Goal: Complete application form

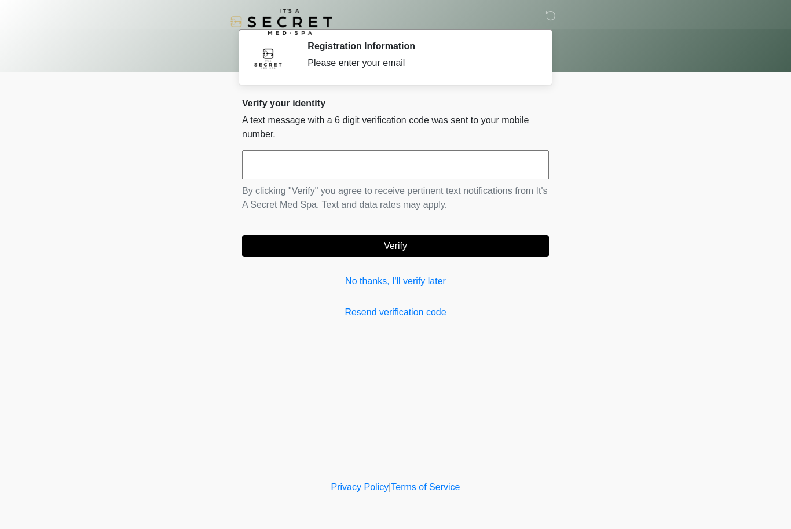
scroll to position [1, 0]
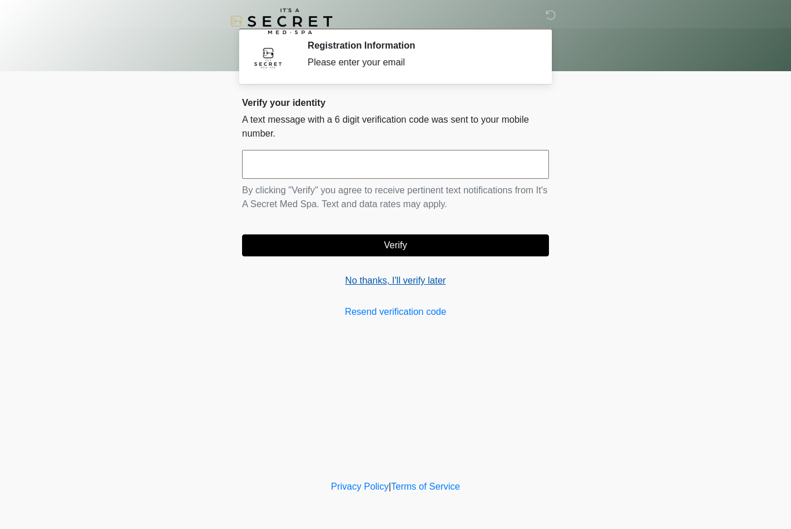
click at [421, 279] on link "No thanks, I'll verify later" at bounding box center [395, 281] width 307 height 14
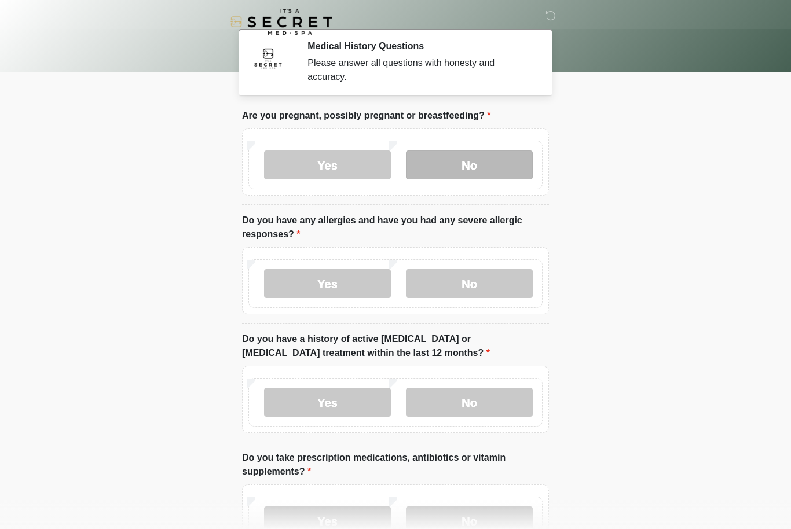
click at [474, 166] on label "No" at bounding box center [469, 165] width 127 height 29
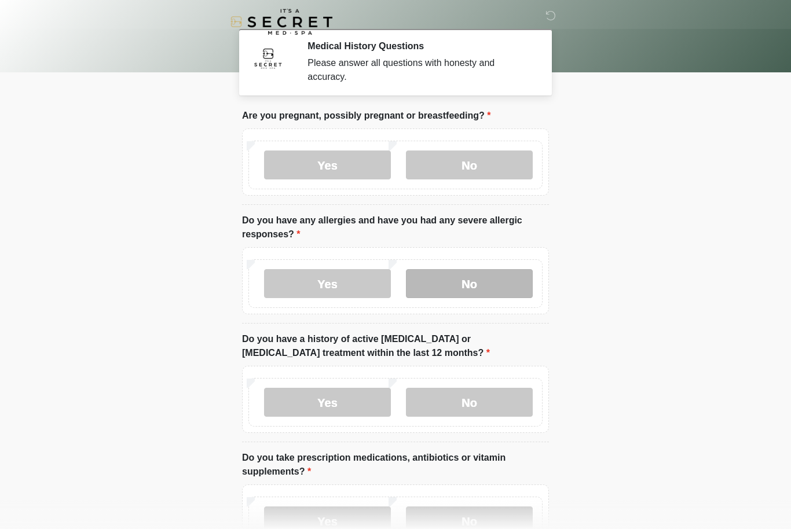
click at [490, 291] on label "No" at bounding box center [469, 283] width 127 height 29
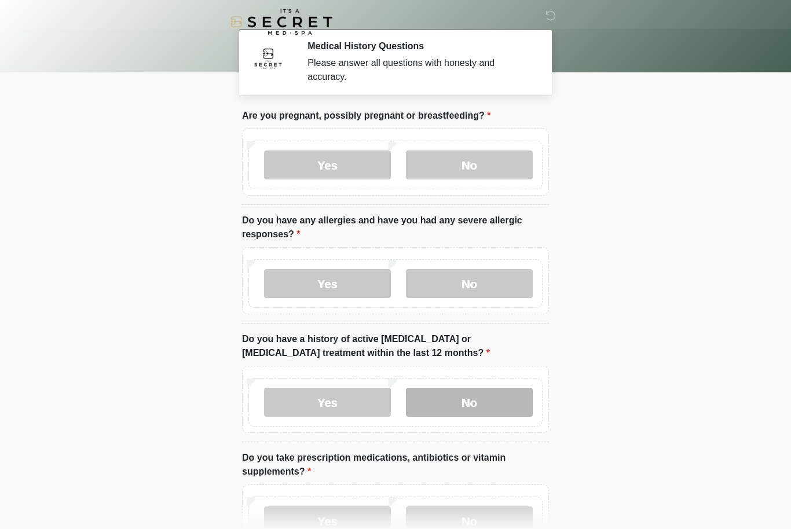
click at [487, 406] on label "No" at bounding box center [469, 402] width 127 height 29
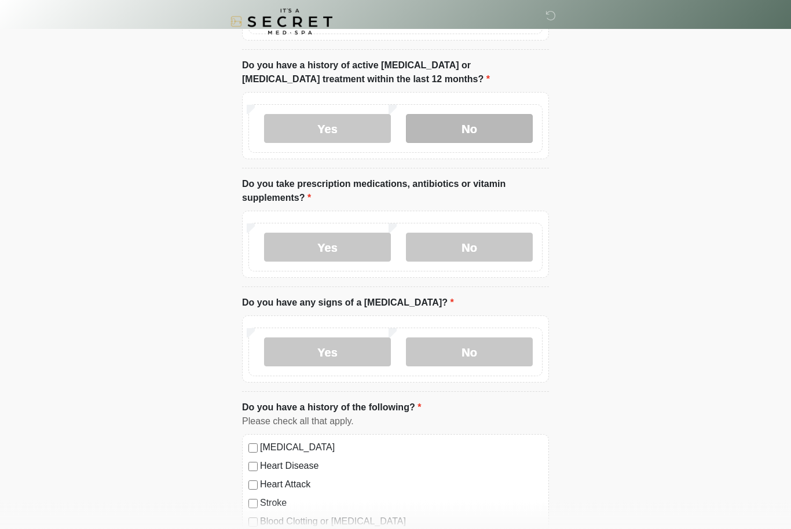
scroll to position [274, 0]
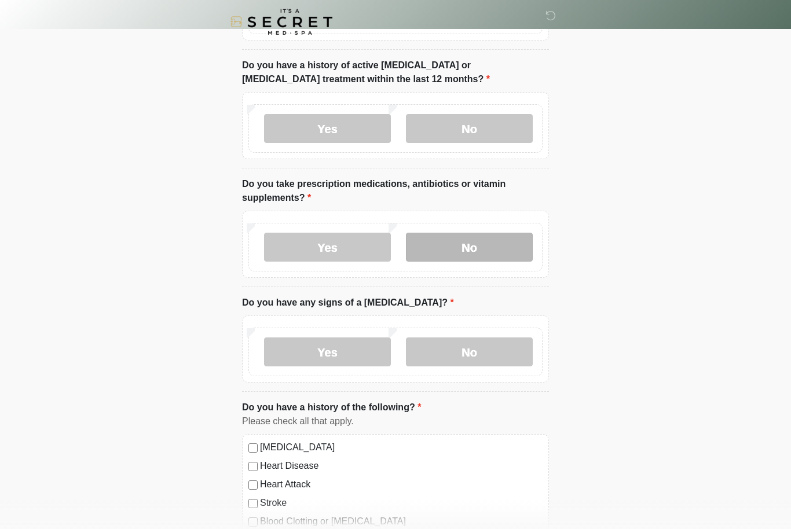
click at [475, 245] on label "No" at bounding box center [469, 247] width 127 height 29
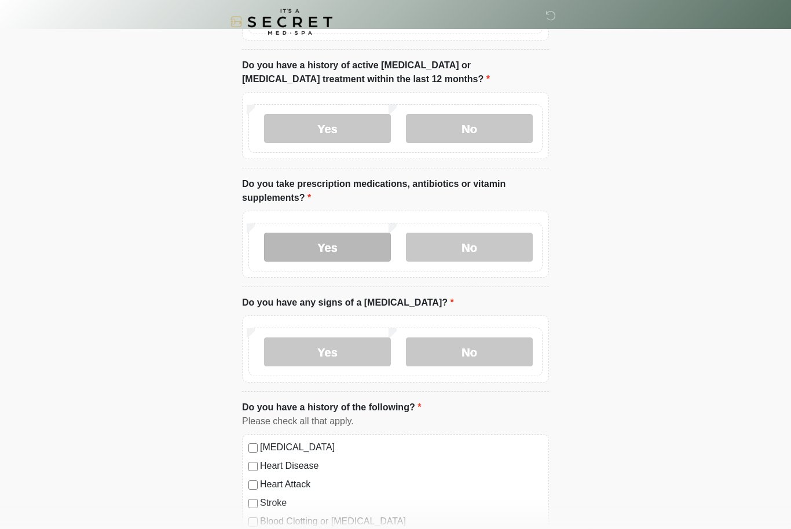
click at [357, 248] on label "Yes" at bounding box center [327, 247] width 127 height 29
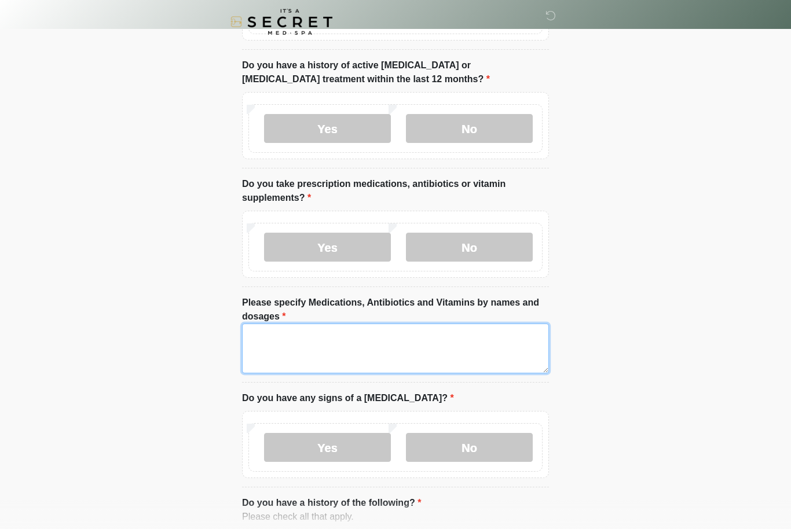
click at [405, 343] on textarea "Please specify Medications, Antibiotics and Vitamins by names and dosages" at bounding box center [395, 349] width 307 height 50
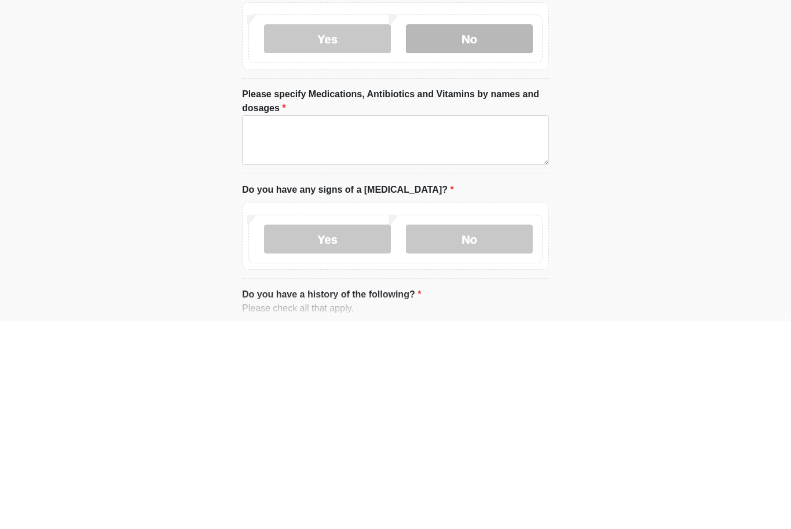
click at [492, 233] on label "No" at bounding box center [469, 247] width 127 height 29
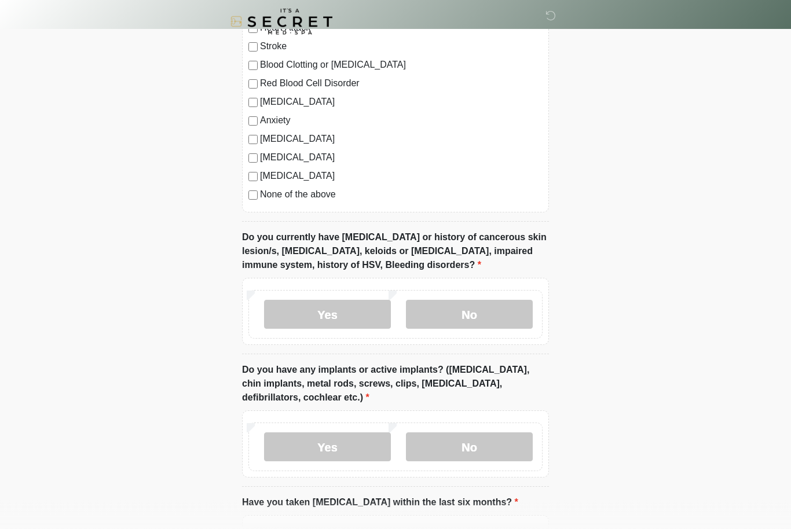
scroll to position [736, 0]
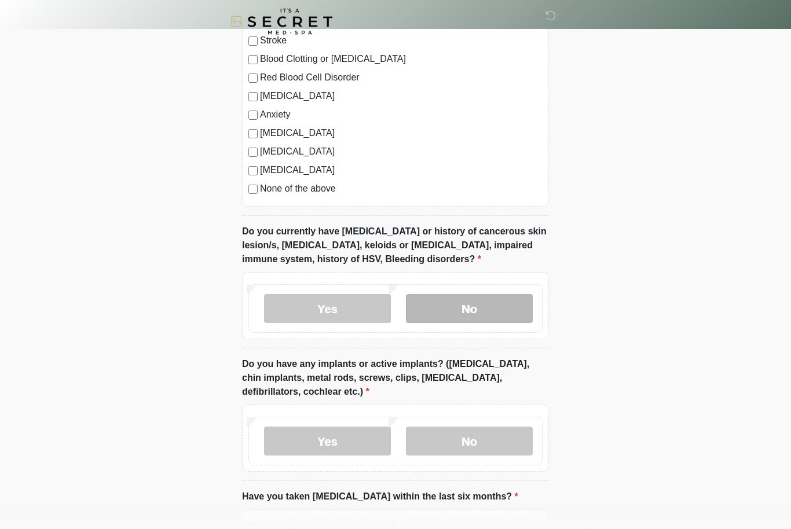
click at [483, 312] on label "No" at bounding box center [469, 309] width 127 height 29
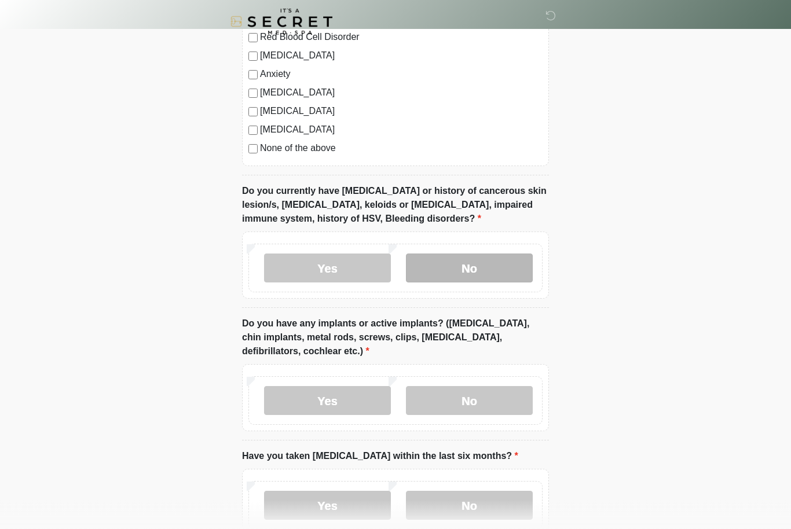
scroll to position [847, 0]
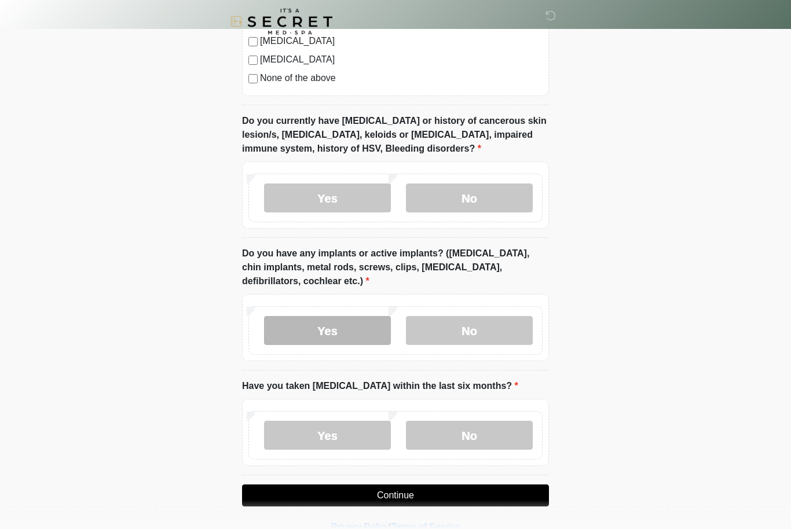
click at [346, 331] on label "Yes" at bounding box center [327, 331] width 127 height 29
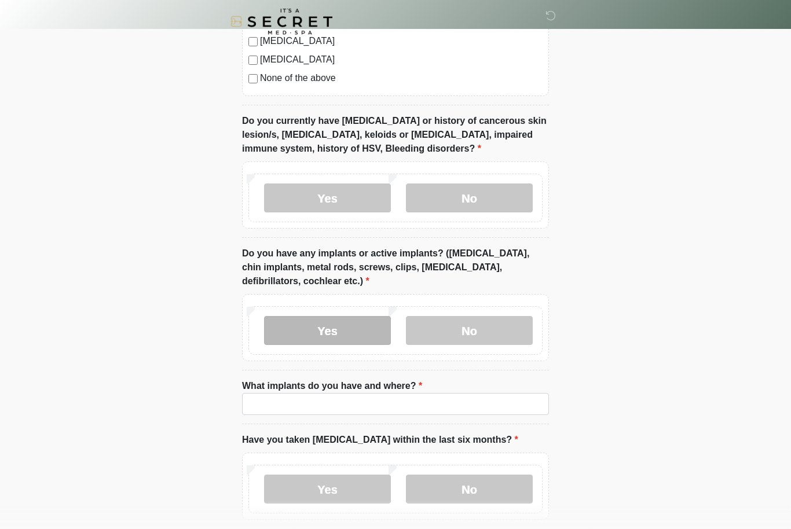
scroll to position [847, 0]
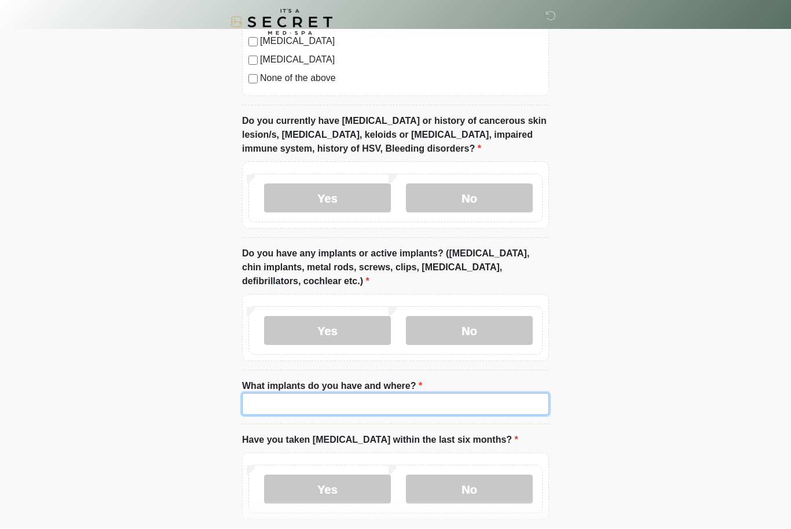
click at [396, 403] on input "What implants do you have and where?" at bounding box center [395, 404] width 307 height 22
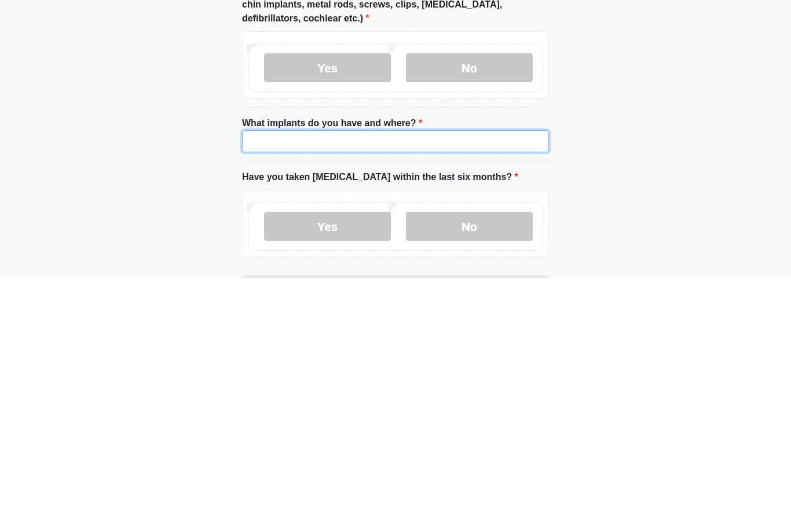
type input "*"
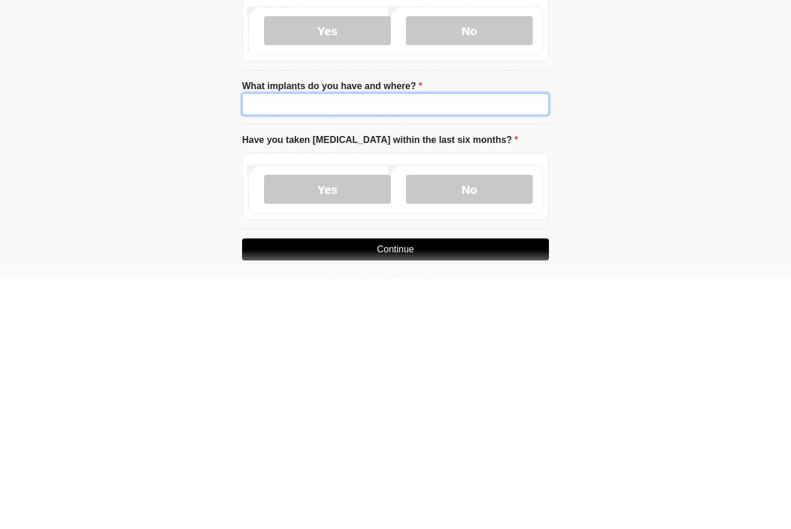
scroll to position [908, 0]
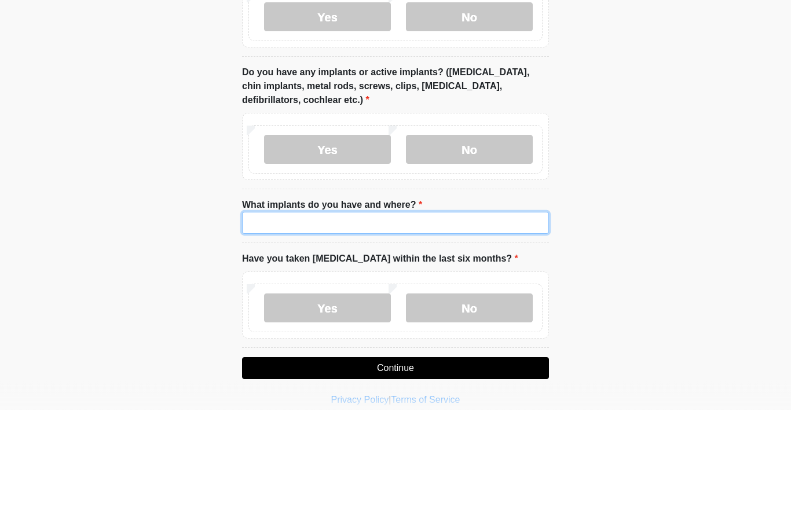
type input "*"
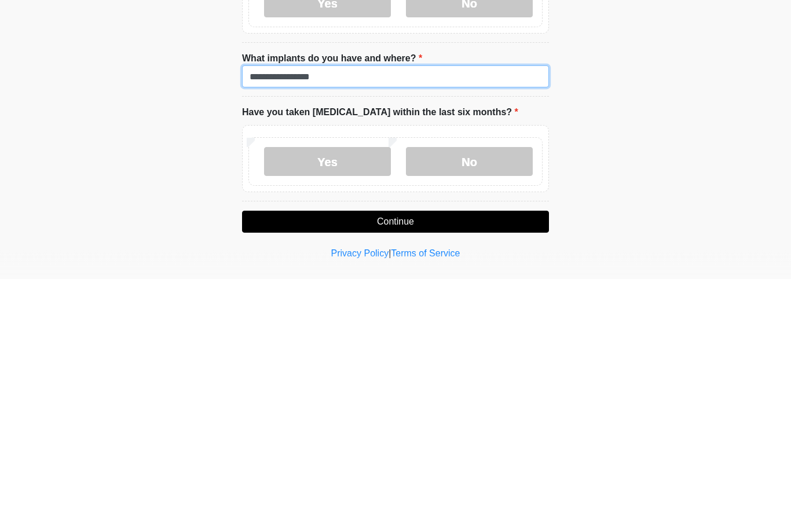
scroll to position [925, 0]
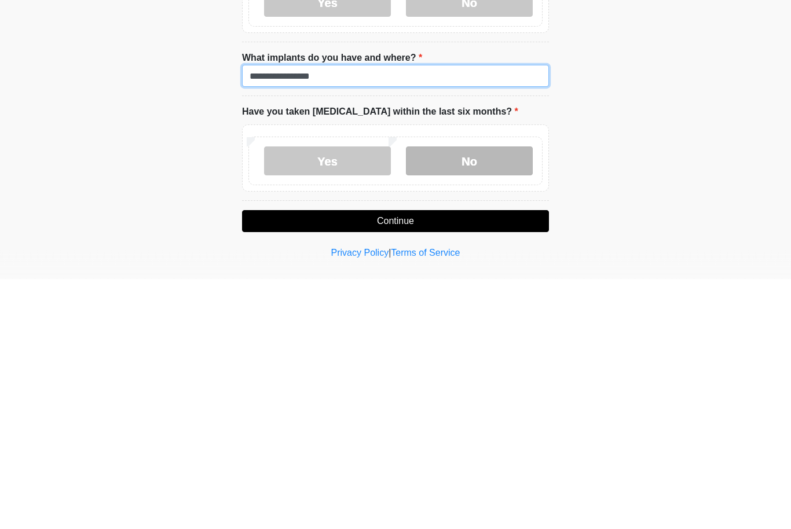
type input "**********"
click at [459, 397] on label "No" at bounding box center [469, 411] width 127 height 29
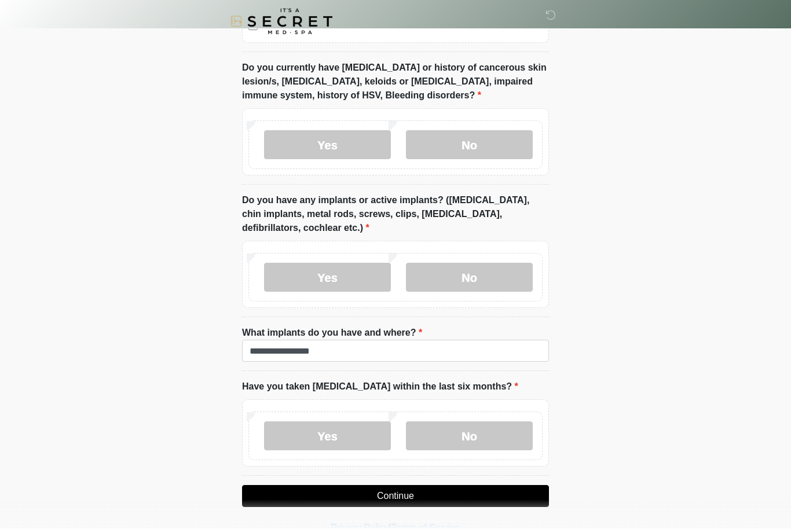
click at [481, 494] on button "Continue" at bounding box center [395, 497] width 307 height 22
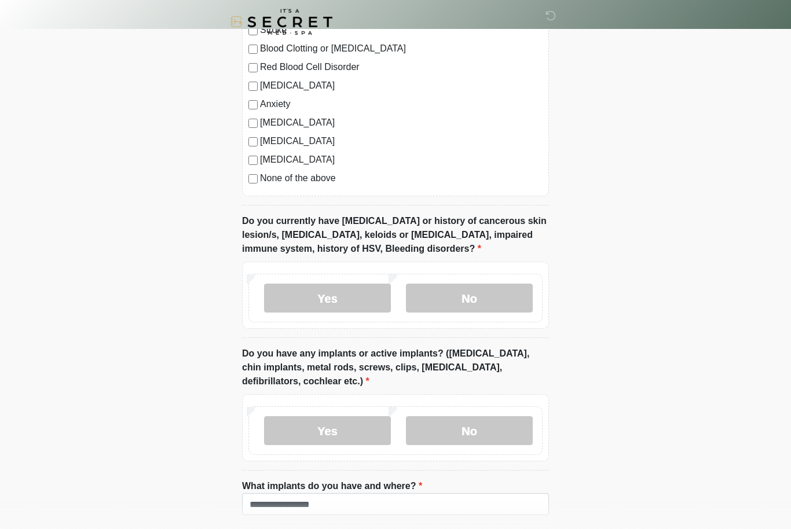
scroll to position [900, 0]
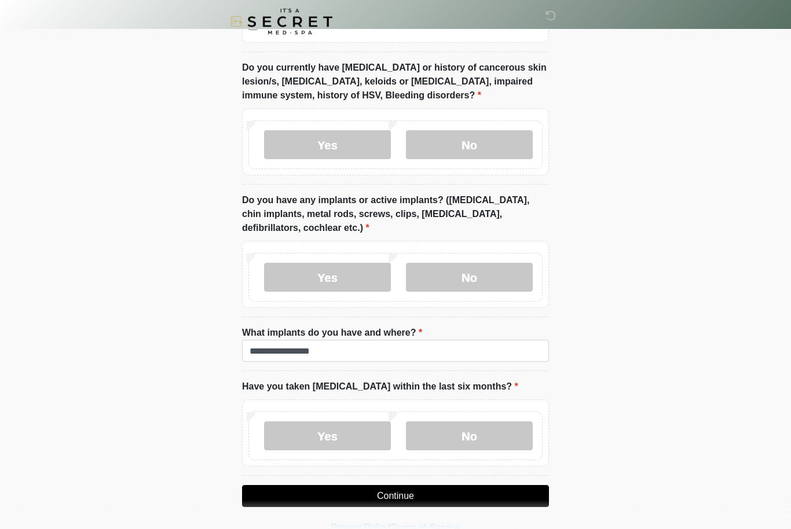
click at [493, 495] on button "Continue" at bounding box center [395, 497] width 307 height 22
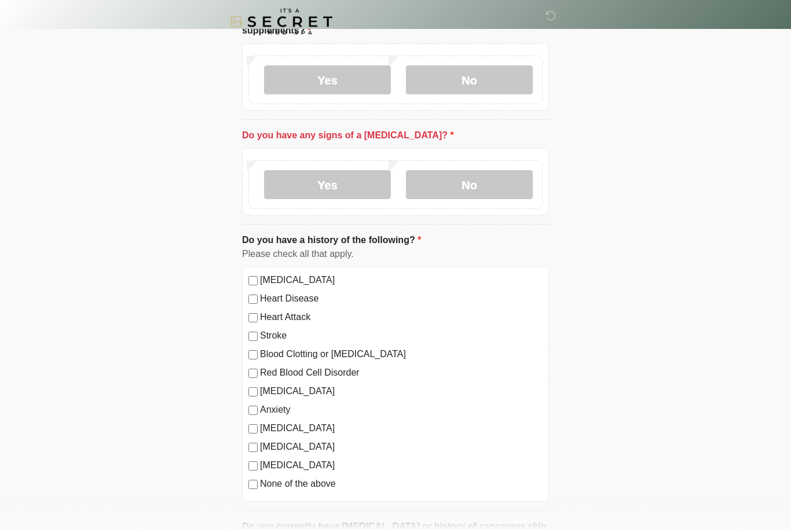
scroll to position [430, 0]
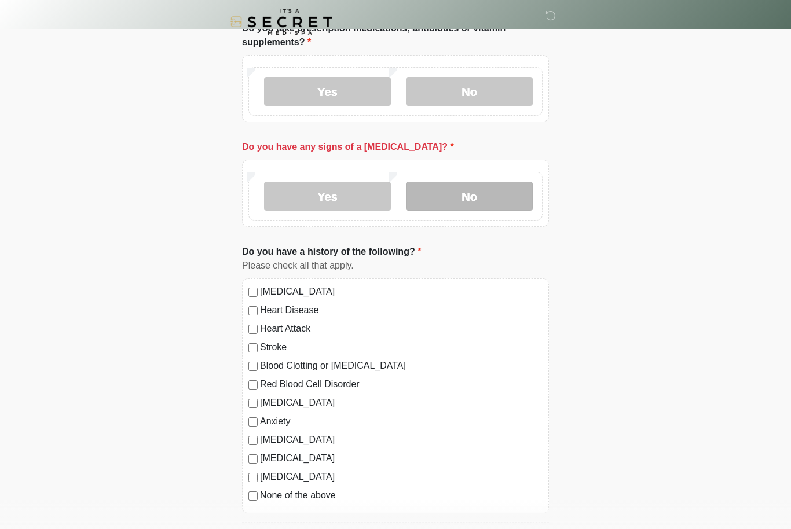
click at [453, 194] on label "No" at bounding box center [469, 196] width 127 height 29
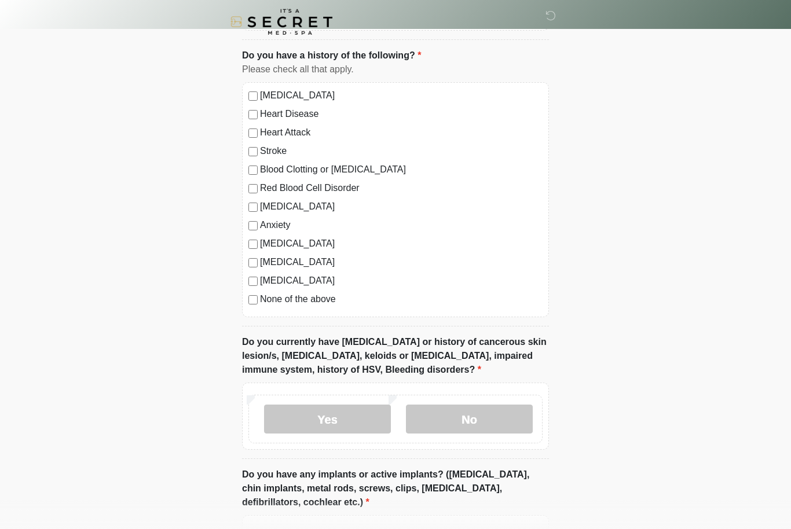
scroll to position [900, 0]
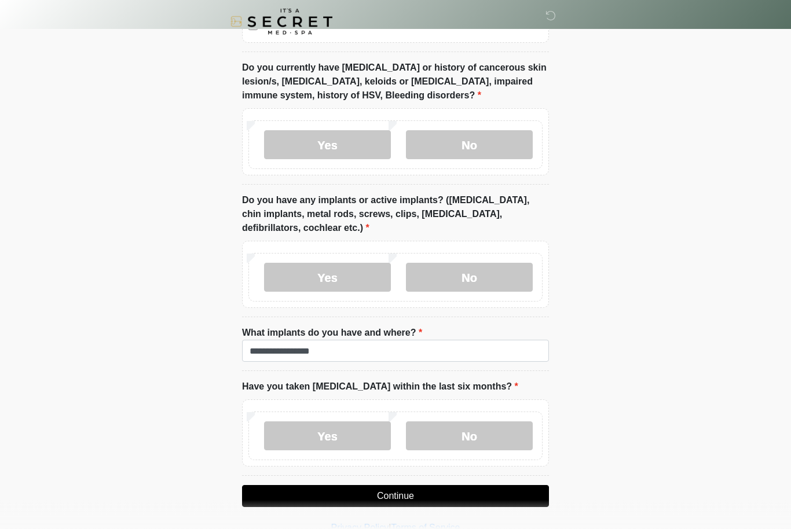
click at [501, 504] on button "Continue" at bounding box center [395, 497] width 307 height 22
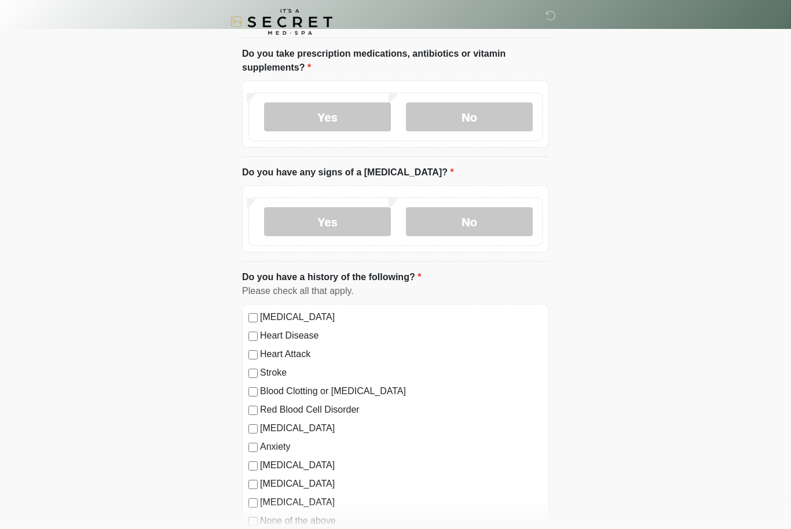
scroll to position [0, 0]
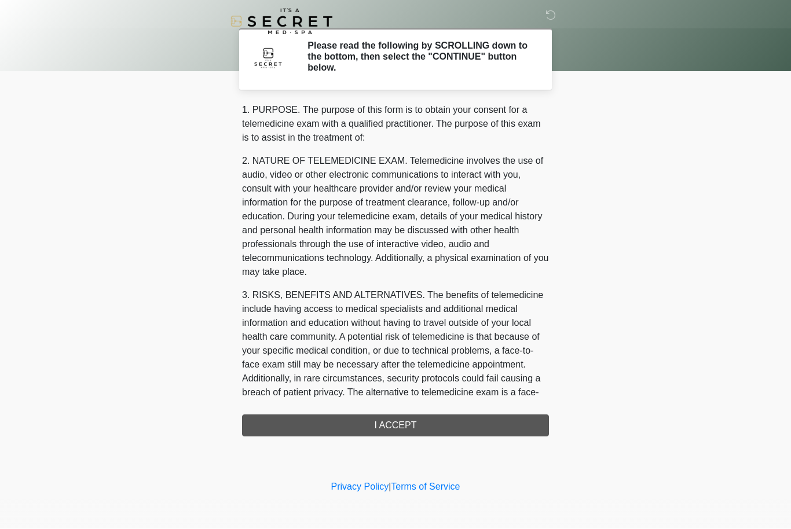
click at [507, 427] on div "1. PURPOSE. The purpose of this form is to obtain your consent for a telemedici…" at bounding box center [395, 271] width 307 height 334
click at [457, 422] on div "1. PURPOSE. The purpose of this form is to obtain your consent for a telemedici…" at bounding box center [395, 271] width 307 height 334
click at [404, 432] on div "1. PURPOSE. The purpose of this form is to obtain your consent for a telemedici…" at bounding box center [395, 271] width 307 height 334
click at [389, 426] on div "1. PURPOSE. The purpose of this form is to obtain your consent for a telemedici…" at bounding box center [395, 271] width 307 height 334
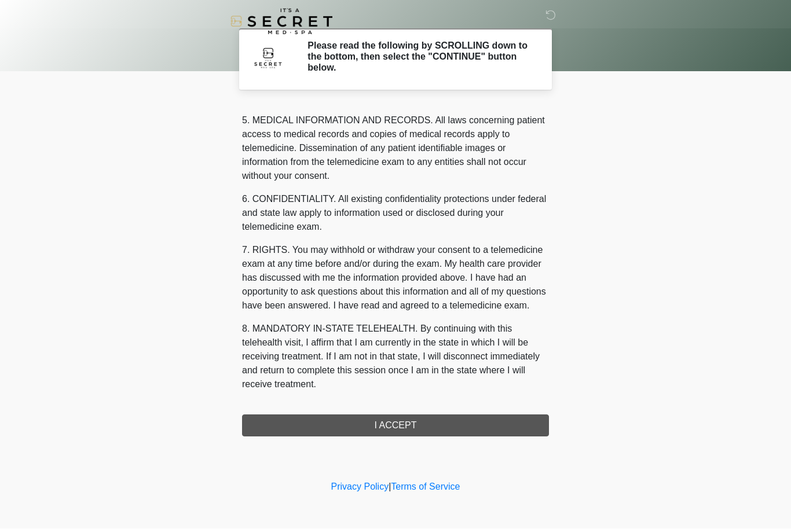
click at [401, 424] on div "1. PURPOSE. The purpose of this form is to obtain your consent for a telemedici…" at bounding box center [395, 271] width 307 height 334
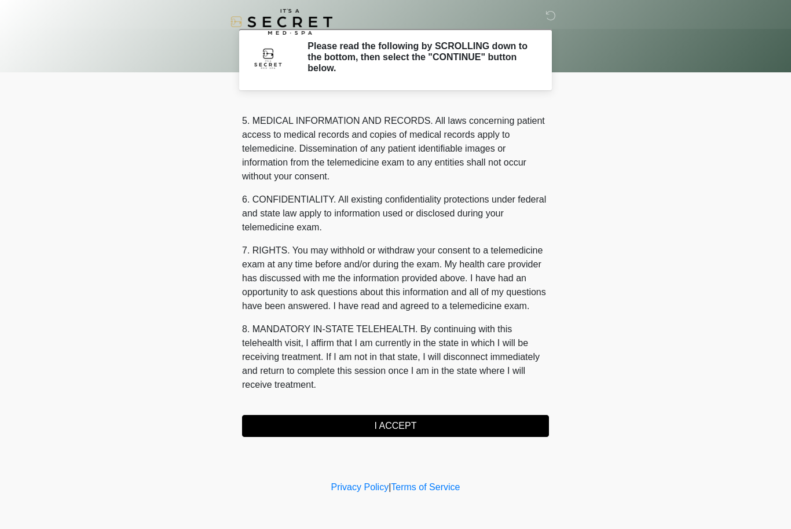
click at [510, 428] on button "I ACCEPT" at bounding box center [395, 426] width 307 height 22
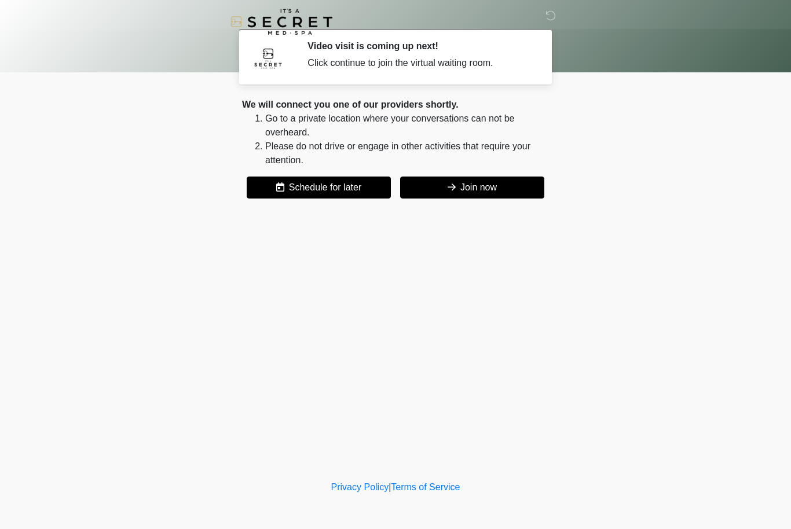
click at [500, 196] on button "Join now" at bounding box center [472, 188] width 144 height 22
